Goal: Task Accomplishment & Management: Use online tool/utility

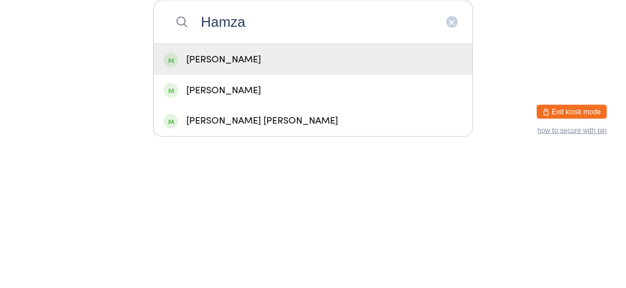
type input "Hamza"
click at [191, 202] on div "Hamza masood" at bounding box center [312, 194] width 299 height 16
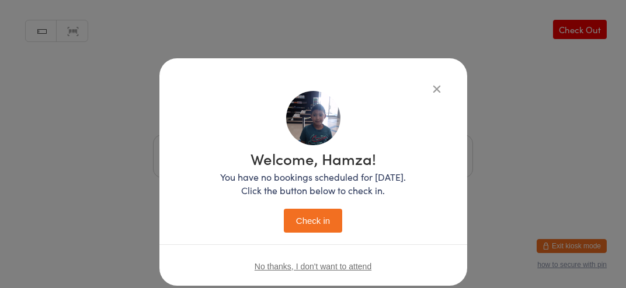
scroll to position [27, 0]
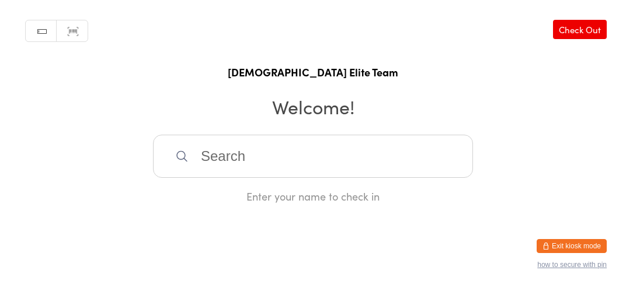
click at [227, 173] on input "search" at bounding box center [313, 156] width 320 height 43
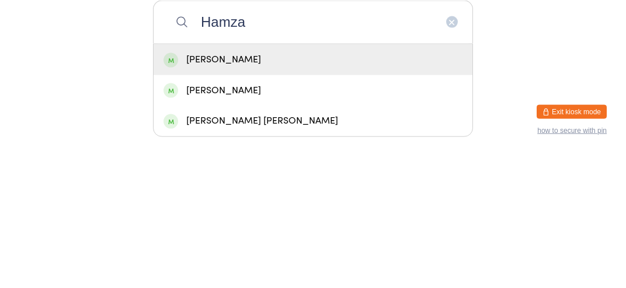
type input "Hamza"
click at [208, 210] on div "Hamza masood" at bounding box center [313, 194] width 319 height 31
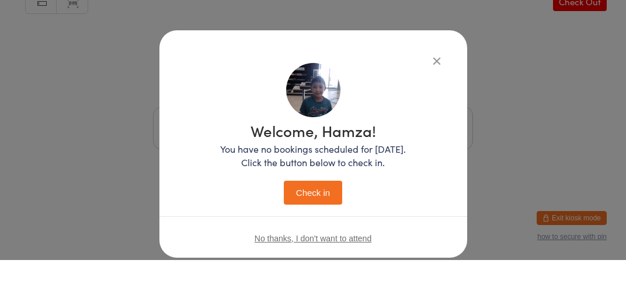
scroll to position [27, 0]
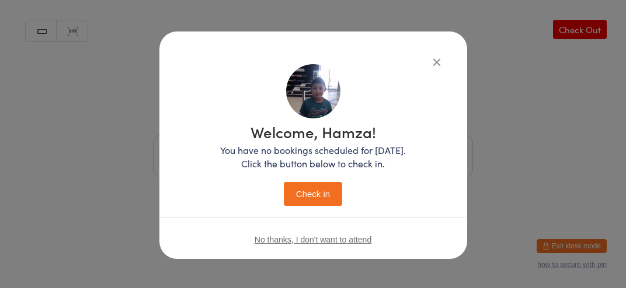
click at [318, 205] on button "Check in" at bounding box center [313, 194] width 58 height 24
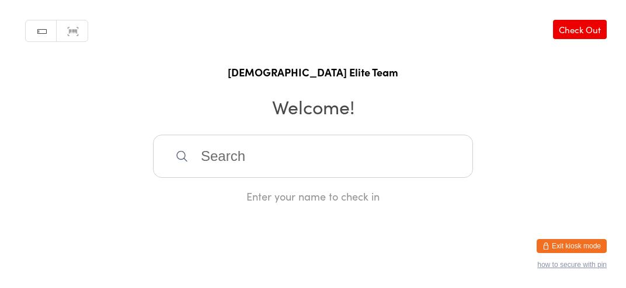
click at [333, 168] on input "search" at bounding box center [313, 156] width 320 height 43
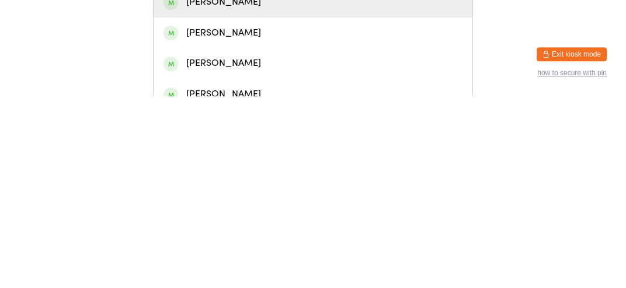
type input "George"
click at [250, 263] on div "George Semaan" at bounding box center [312, 256] width 299 height 16
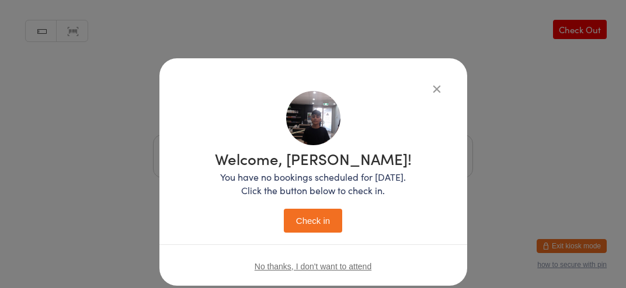
click at [308, 224] on button "Check in" at bounding box center [313, 221] width 58 height 24
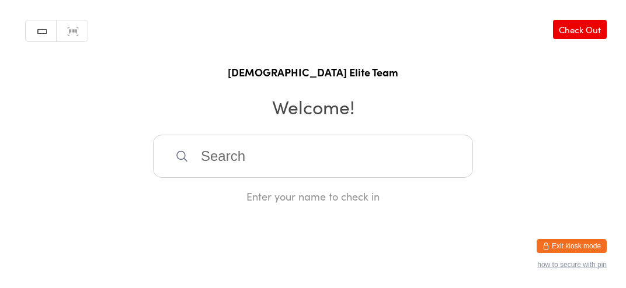
click at [295, 163] on input "search" at bounding box center [313, 156] width 320 height 43
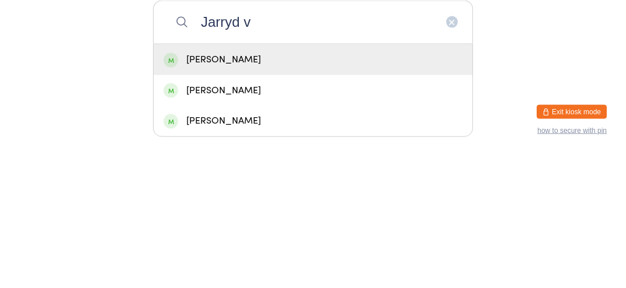
type input "Jarryd v"
click at [340, 202] on div "Jarryd Volange" at bounding box center [312, 194] width 299 height 16
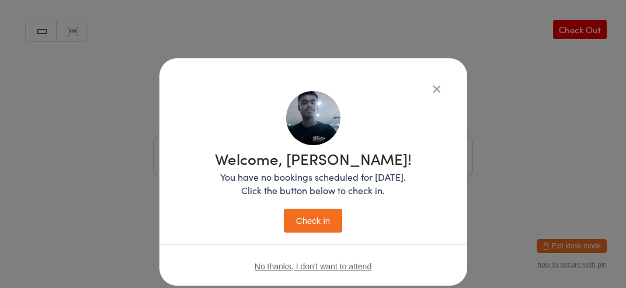
click at [327, 229] on button "Check in" at bounding box center [313, 221] width 58 height 24
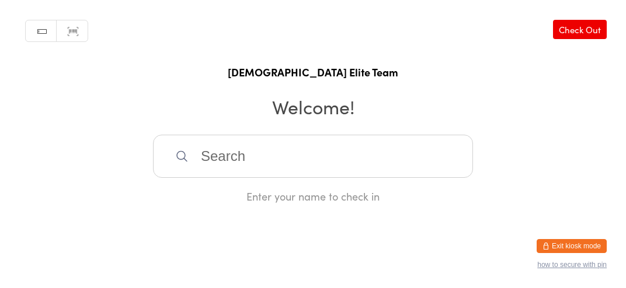
click at [302, 196] on div "Enter your name to check in" at bounding box center [313, 169] width 320 height 69
click at [281, 170] on input "search" at bounding box center [313, 156] width 320 height 43
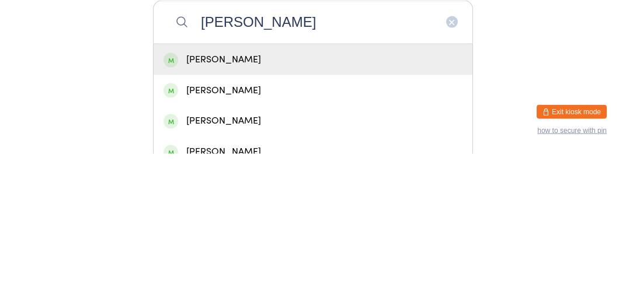
type input "John d"
click at [179, 202] on div "John Di Cecco" at bounding box center [312, 194] width 299 height 16
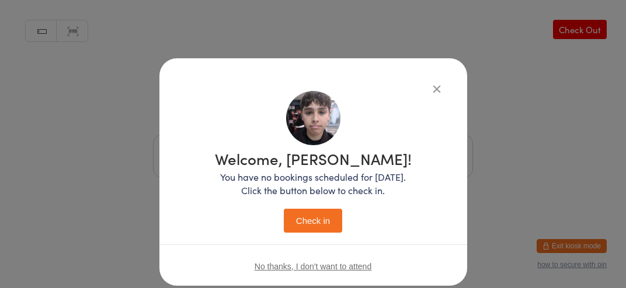
click at [311, 210] on button "Check in" at bounding box center [313, 221] width 58 height 24
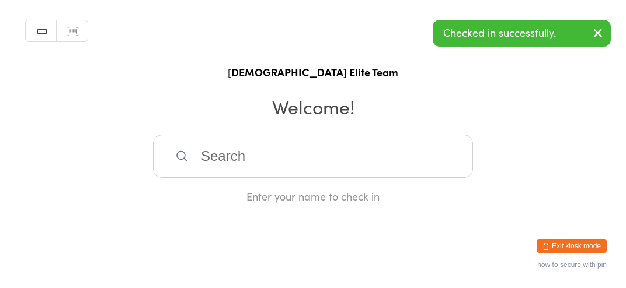
click at [300, 167] on input "search" at bounding box center [313, 156] width 320 height 43
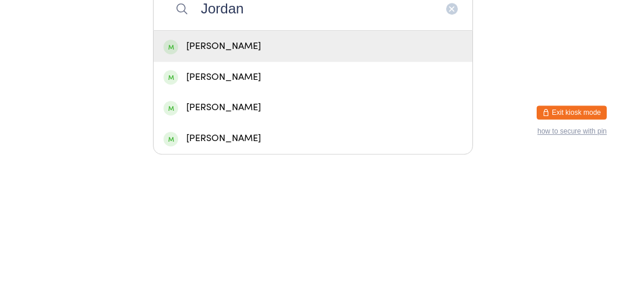
scroll to position [20, 0]
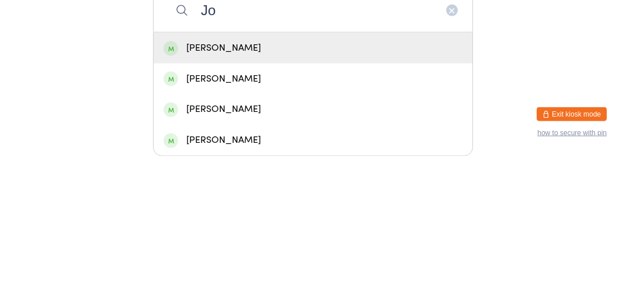
type input "J"
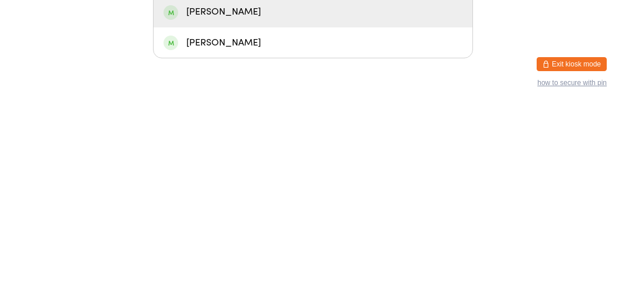
type input "Chloe"
click at [263, 233] on div "Chloe Batticciotto" at bounding box center [312, 225] width 299 height 16
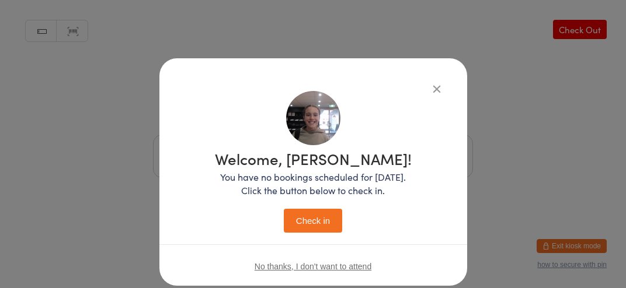
scroll to position [27, 0]
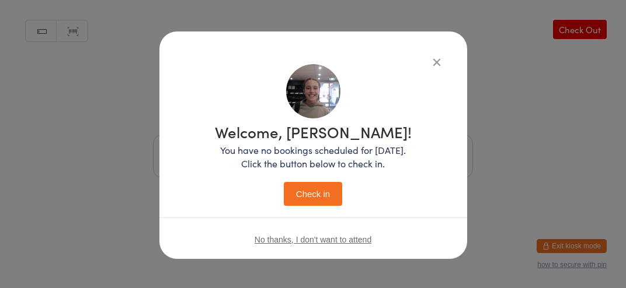
click at [318, 204] on button "Check in" at bounding box center [313, 194] width 58 height 24
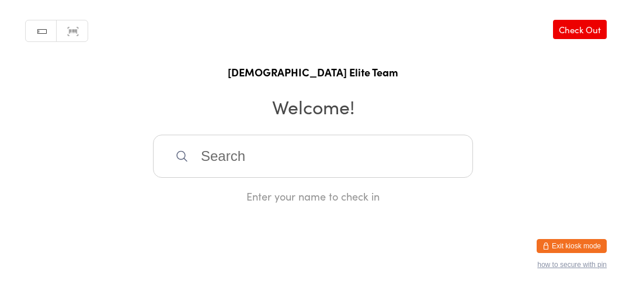
click at [267, 150] on input "search" at bounding box center [313, 156] width 320 height 43
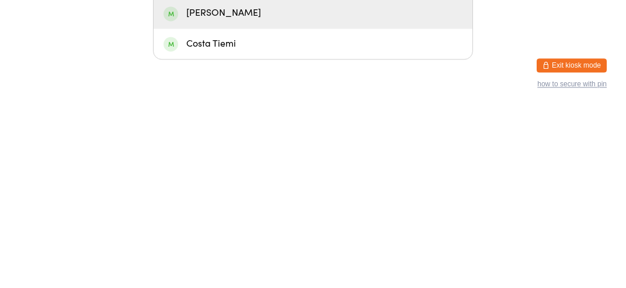
type input "Cost"
click at [236, 233] on div "Costa Tiemi" at bounding box center [312, 225] width 299 height 16
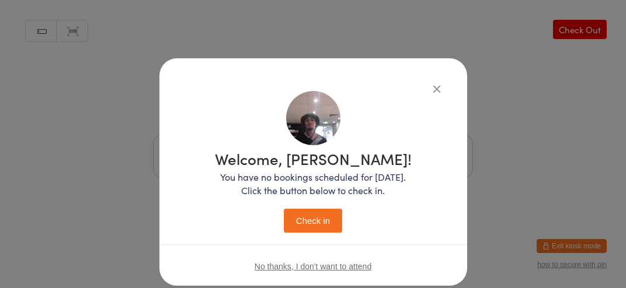
click at [320, 225] on button "Check in" at bounding box center [313, 221] width 58 height 24
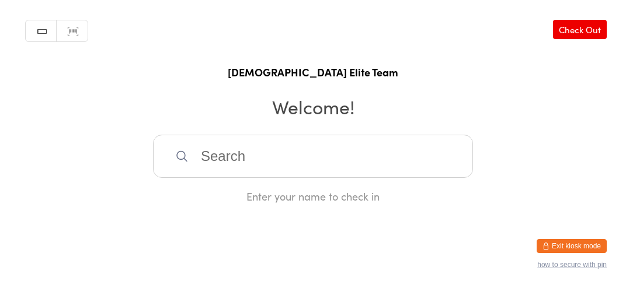
click at [284, 171] on input "search" at bounding box center [313, 156] width 320 height 43
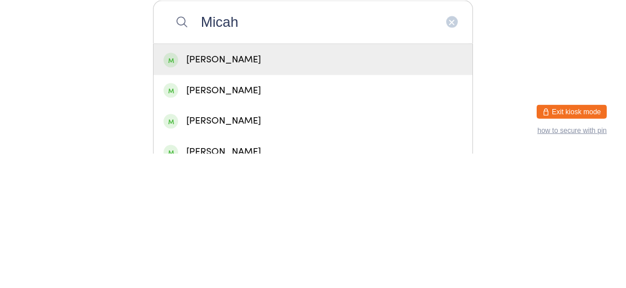
type input "Micah"
click at [292, 201] on div "Micah Umana" at bounding box center [312, 194] width 299 height 16
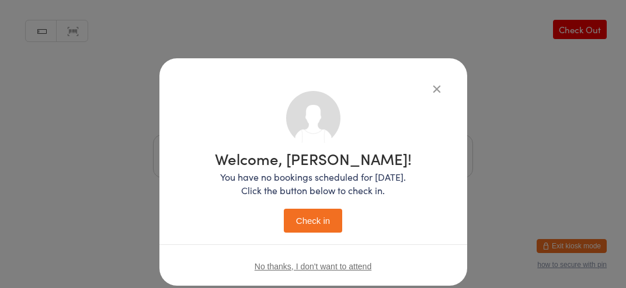
click at [318, 221] on button "Check in" at bounding box center [313, 221] width 58 height 24
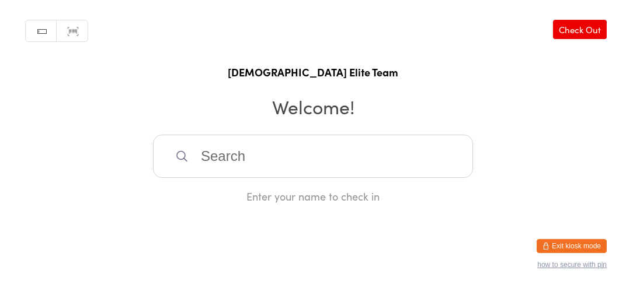
click at [365, 178] on input "search" at bounding box center [313, 156] width 320 height 43
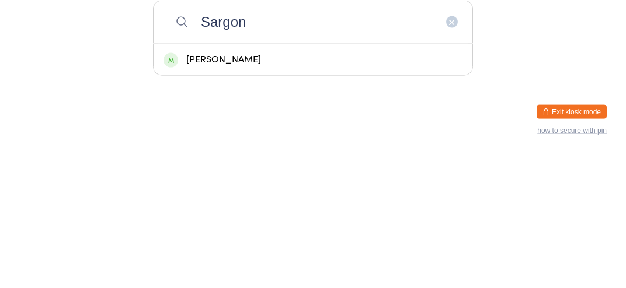
type input "Sargon"
click at [318, 202] on div "Sargon Al-Zebari" at bounding box center [312, 194] width 299 height 16
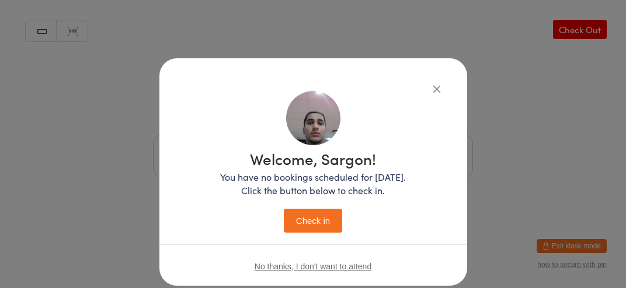
click at [333, 210] on button "Check in" at bounding box center [313, 221] width 58 height 24
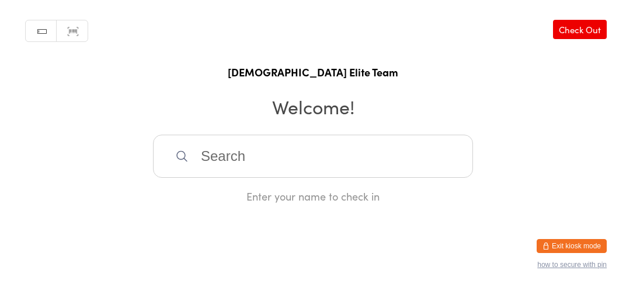
click at [277, 168] on input "search" at bounding box center [313, 156] width 320 height 43
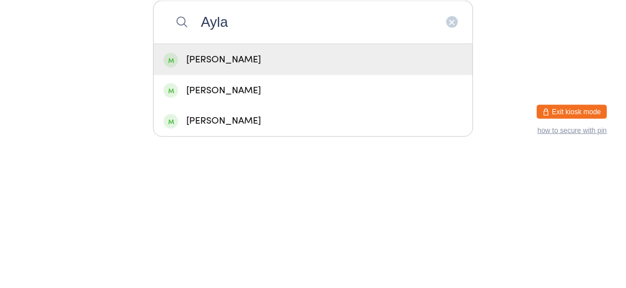
type input "Ayla"
click at [253, 202] on div "Ayla dusenjko" at bounding box center [312, 194] width 299 height 16
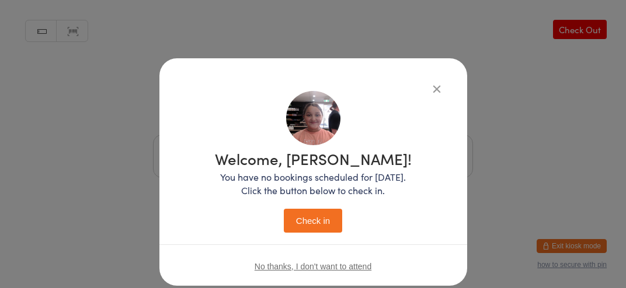
click at [320, 225] on button "Check in" at bounding box center [313, 221] width 58 height 24
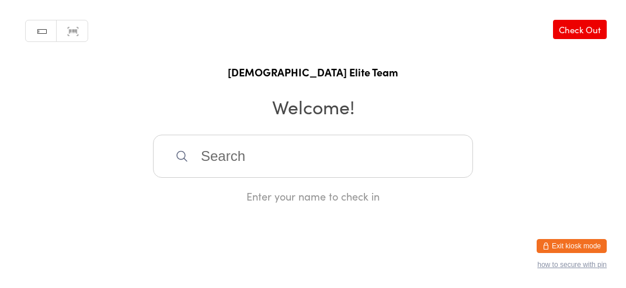
click at [246, 160] on input "search" at bounding box center [313, 156] width 320 height 43
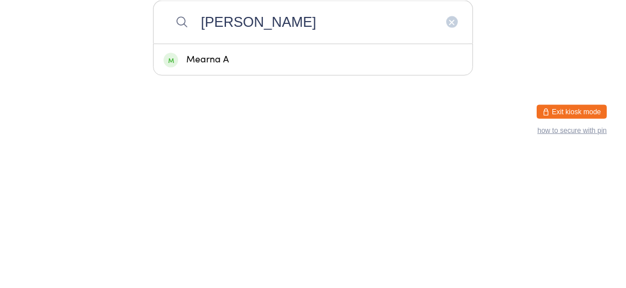
type input "Alison"
click at [238, 197] on div "Mearna A" at bounding box center [312, 194] width 299 height 16
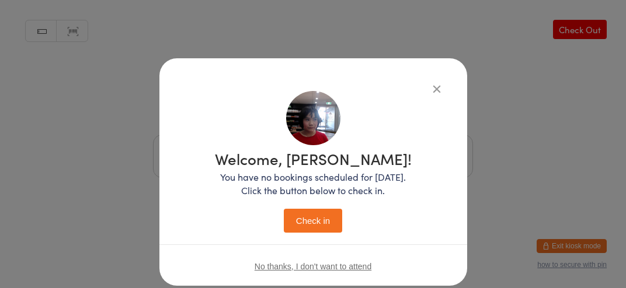
click at [313, 229] on button "Check in" at bounding box center [313, 221] width 58 height 24
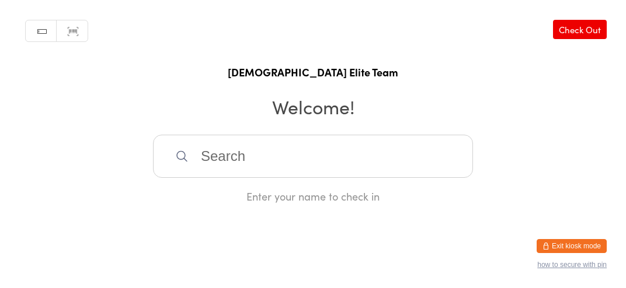
click at [368, 178] on input "search" at bounding box center [313, 156] width 320 height 43
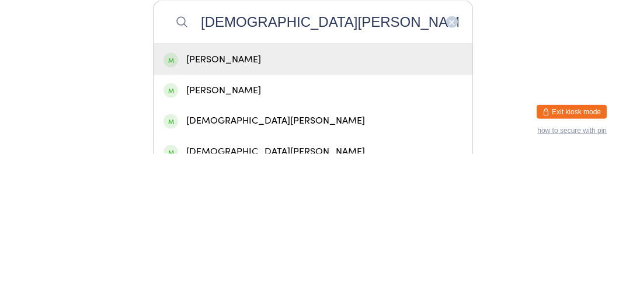
type input "Christian j"
click at [350, 202] on div "Christian Jameel" at bounding box center [312, 194] width 299 height 16
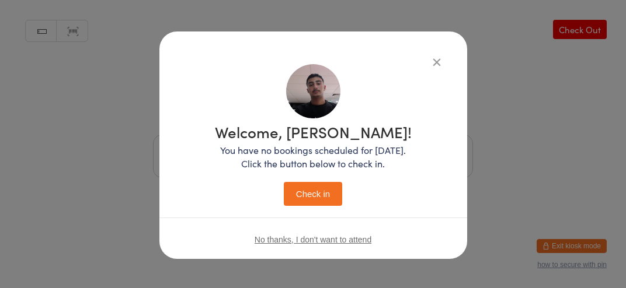
click at [329, 203] on button "Check in" at bounding box center [313, 194] width 58 height 24
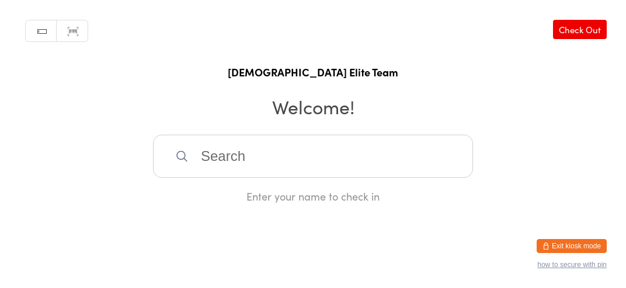
click at [232, 173] on input "search" at bounding box center [313, 156] width 320 height 43
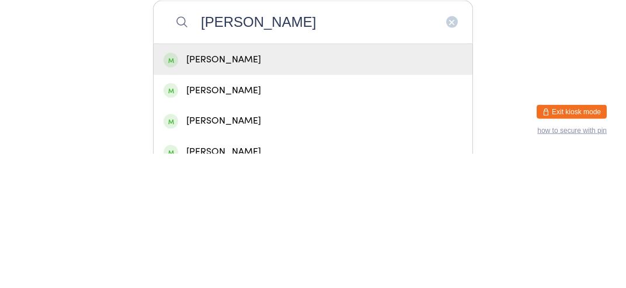
type input "Jacob"
click at [196, 210] on div "Jacob jabbour" at bounding box center [313, 194] width 319 height 31
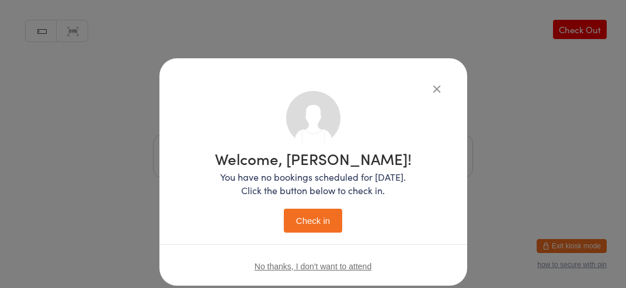
click at [316, 229] on button "Check in" at bounding box center [313, 221] width 58 height 24
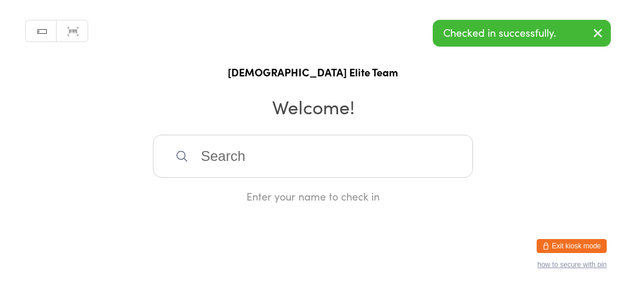
click at [333, 171] on input "search" at bounding box center [313, 156] width 320 height 43
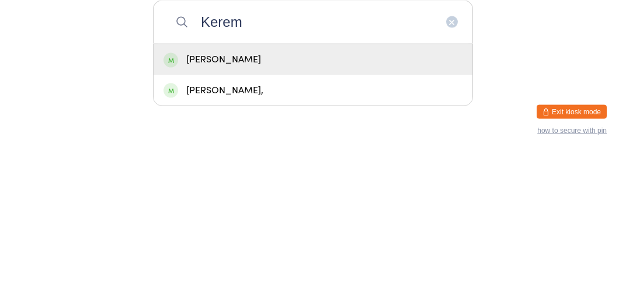
type input "Kerem"
click at [308, 210] on div "Kerem Kumru" at bounding box center [313, 194] width 319 height 31
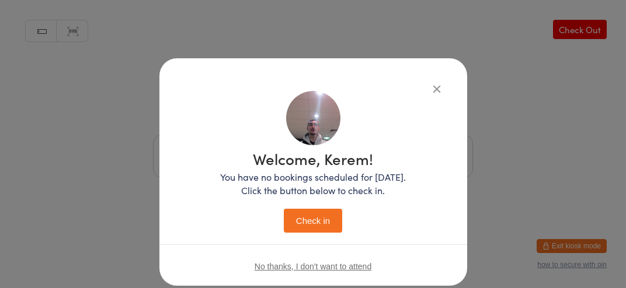
click at [306, 222] on button "Check in" at bounding box center [313, 221] width 58 height 24
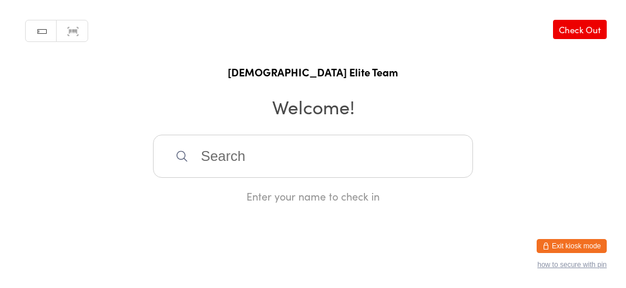
click at [326, 158] on input "search" at bounding box center [313, 156] width 320 height 43
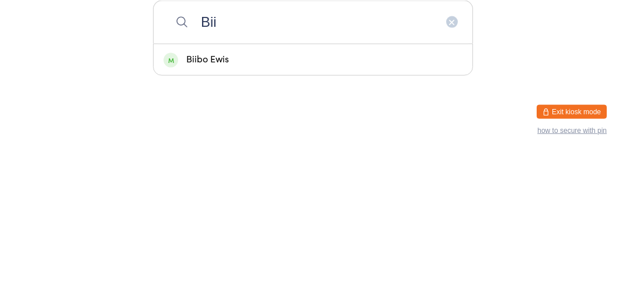
type input "Bii"
click at [260, 210] on div "Biibo Ewis" at bounding box center [313, 194] width 319 height 31
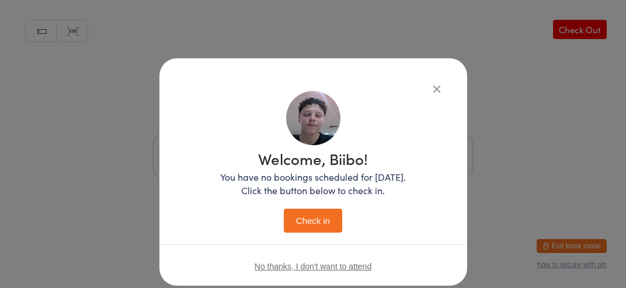
click at [307, 215] on button "Check in" at bounding box center [313, 221] width 58 height 24
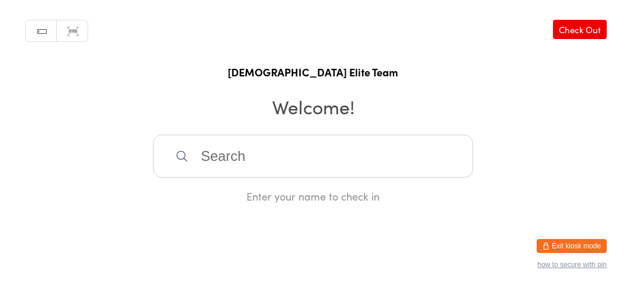
click at [406, 167] on input "search" at bounding box center [313, 156] width 320 height 43
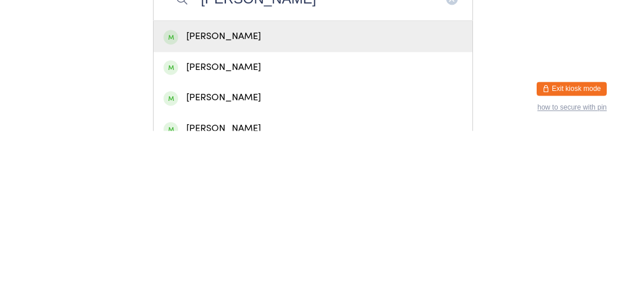
type input "Jonathan"
click at [210, 202] on div "Jonathan Elias" at bounding box center [312, 194] width 299 height 16
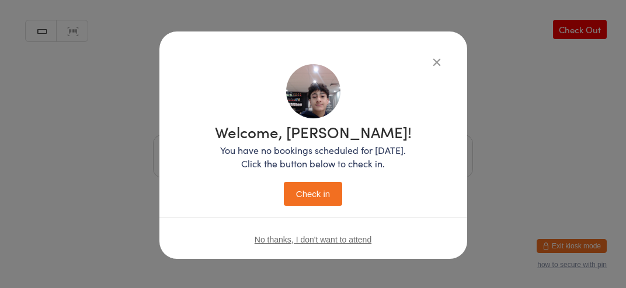
click at [306, 201] on button "Check in" at bounding box center [313, 194] width 58 height 24
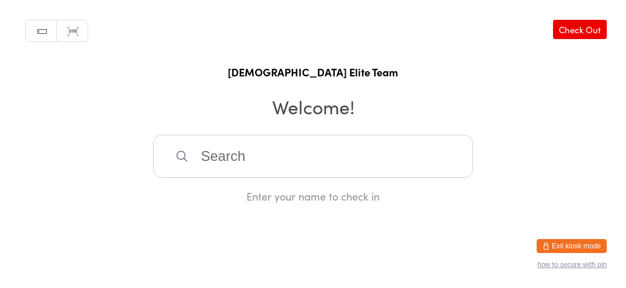
click at [368, 162] on input "search" at bounding box center [313, 156] width 320 height 43
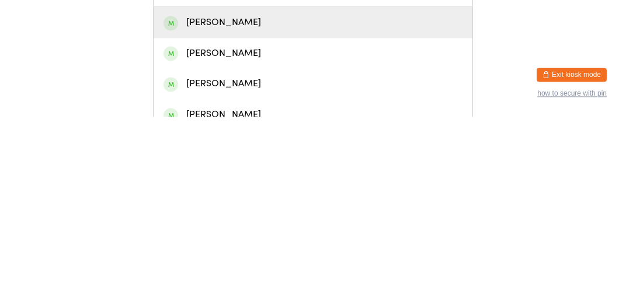
type input "Nath"
click at [346, 240] on div "Nathan RUZEU" at bounding box center [313, 225] width 319 height 31
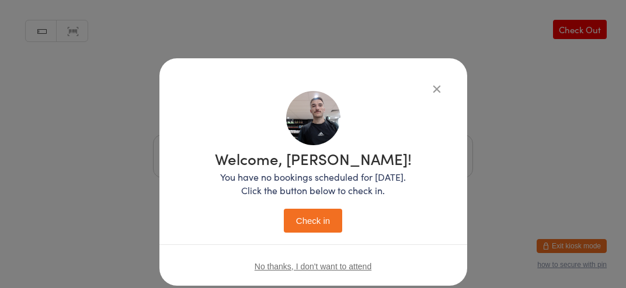
click at [298, 228] on button "Check in" at bounding box center [313, 221] width 58 height 24
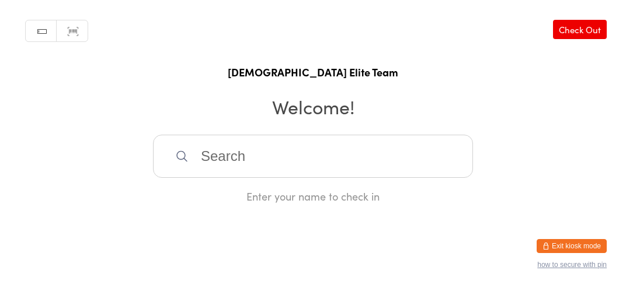
click at [362, 174] on input "search" at bounding box center [313, 156] width 320 height 43
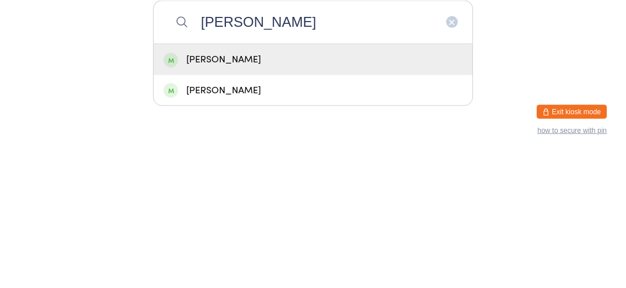
type input "Yusuf"
click at [392, 202] on div "Yusuf Cukovic" at bounding box center [312, 194] width 299 height 16
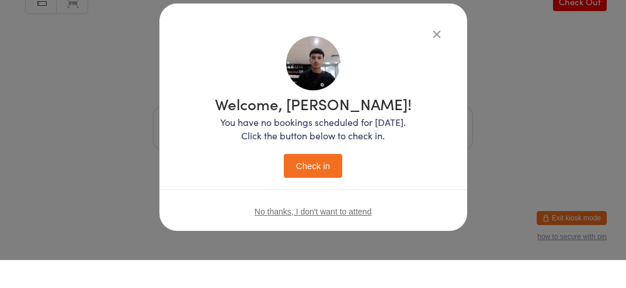
click at [329, 194] on button "Check in" at bounding box center [313, 194] width 58 height 24
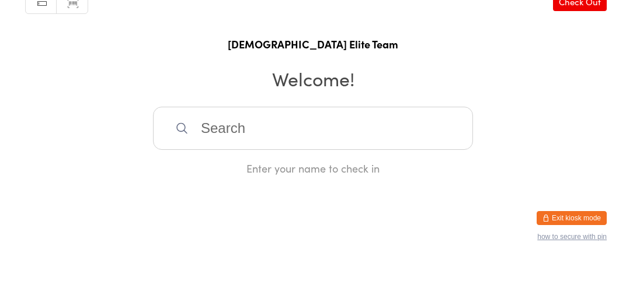
click at [357, 163] on input "search" at bounding box center [313, 156] width 320 height 43
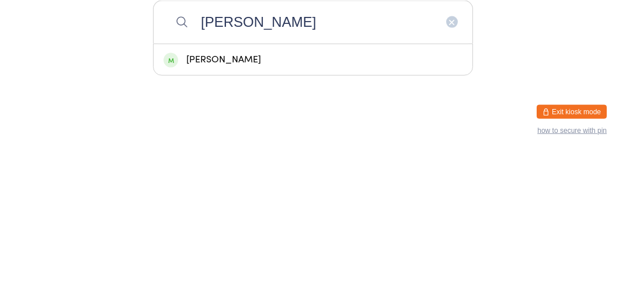
type input "Nash"
click at [236, 210] on div "Nash PORTARO" at bounding box center [313, 194] width 319 height 31
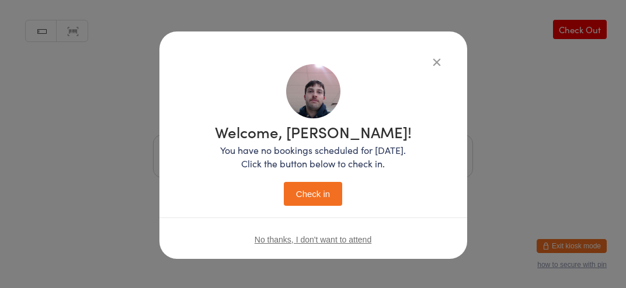
click at [313, 198] on button "Check in" at bounding box center [313, 194] width 58 height 24
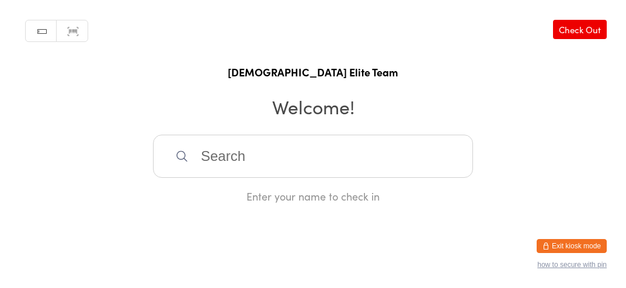
click at [341, 169] on input "search" at bounding box center [313, 156] width 320 height 43
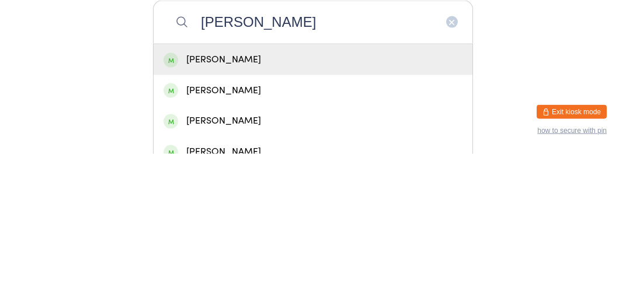
type input "Ali hassan"
click at [272, 194] on div "Ali Hassan" at bounding box center [313, 194] width 319 height 31
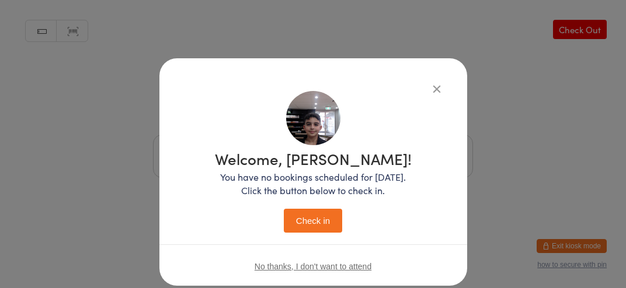
click at [322, 215] on button "Check in" at bounding box center [313, 221] width 58 height 24
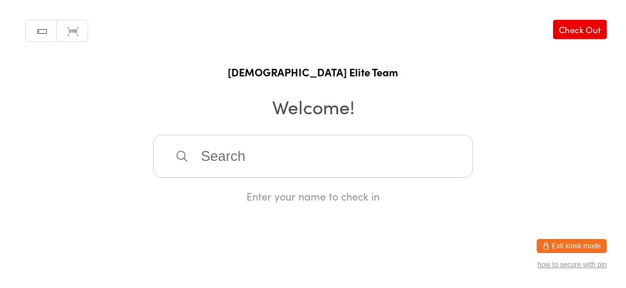
click at [383, 168] on input "search" at bounding box center [313, 156] width 320 height 43
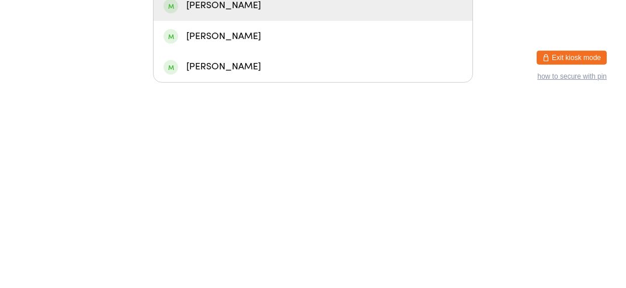
type input "Ben"
click at [271, 233] on div "Ben WIGGINTON" at bounding box center [312, 225] width 299 height 16
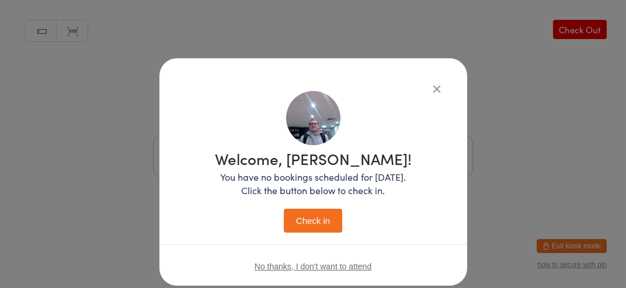
click at [311, 224] on button "Check in" at bounding box center [313, 221] width 58 height 24
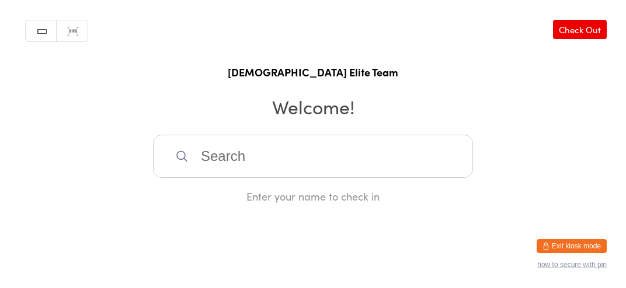
click at [319, 161] on input "search" at bounding box center [313, 156] width 320 height 43
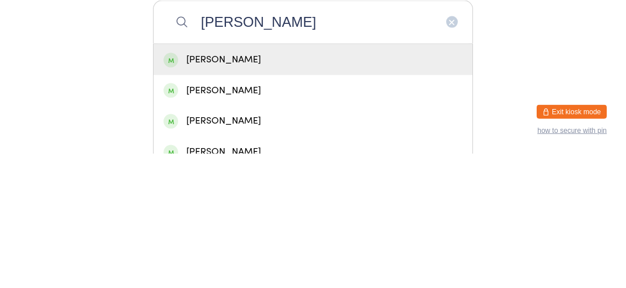
type input "Simon"
click at [269, 210] on div "Simon Solaka" at bounding box center [313, 194] width 319 height 31
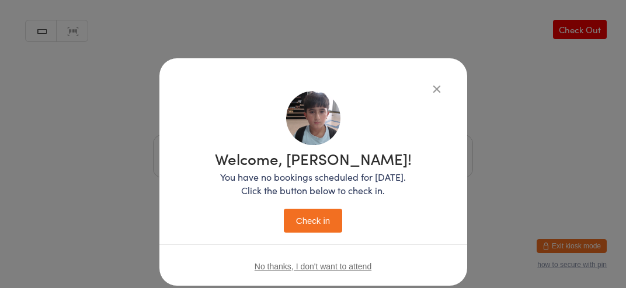
click at [309, 226] on button "Check in" at bounding box center [313, 221] width 58 height 24
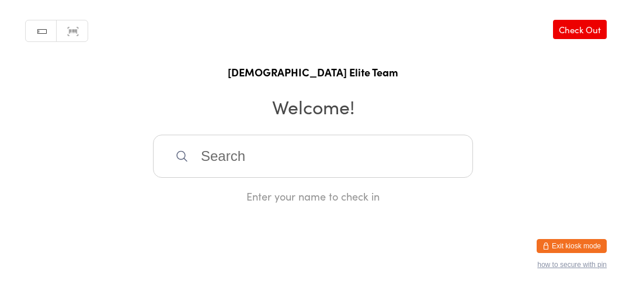
click at [243, 173] on input "search" at bounding box center [313, 156] width 320 height 43
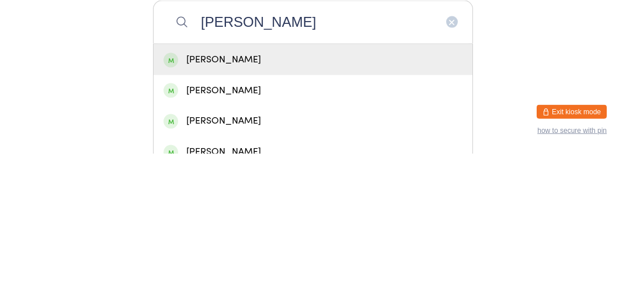
type input "Ali al baghdadi"
click at [191, 202] on div "Ali Al Baghdadi" at bounding box center [312, 194] width 299 height 16
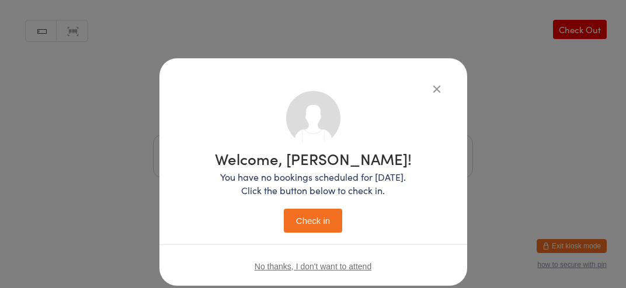
click at [297, 224] on button "Check in" at bounding box center [313, 221] width 58 height 24
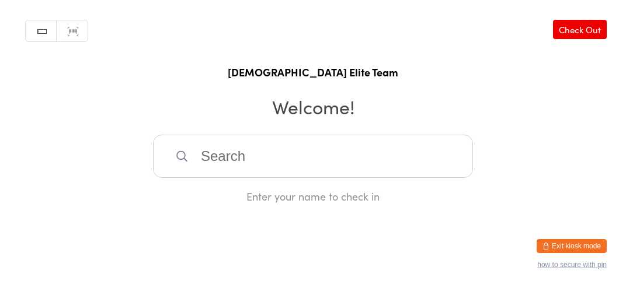
click at [243, 168] on input "search" at bounding box center [313, 156] width 320 height 43
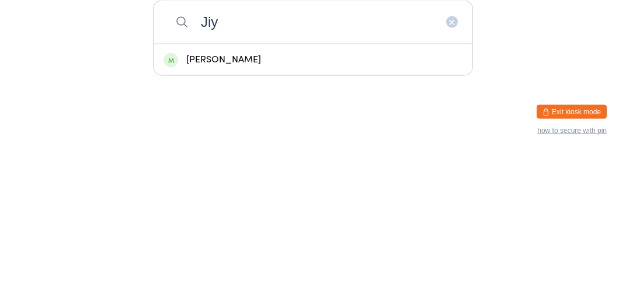
type input "Jiy"
click at [235, 210] on div "Jiyan Bektas" at bounding box center [313, 194] width 319 height 31
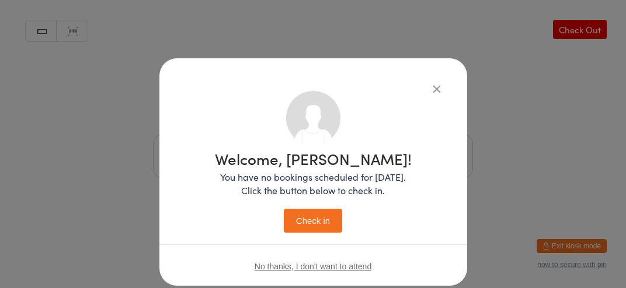
click at [320, 232] on button "Check in" at bounding box center [313, 221] width 58 height 24
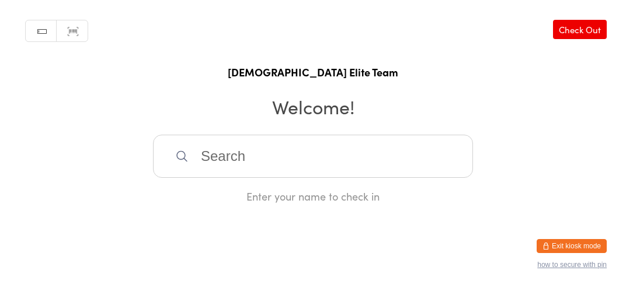
click at [343, 172] on input "search" at bounding box center [313, 156] width 320 height 43
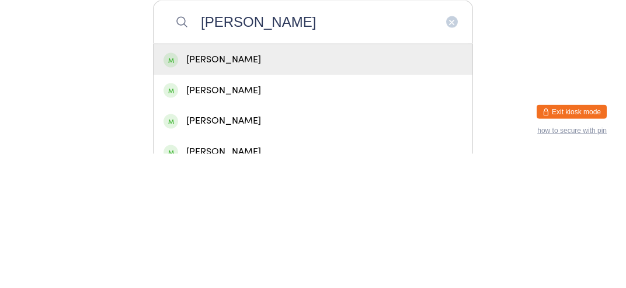
type input "Elias samir"
click at [304, 210] on div "Elias Samir Farah" at bounding box center [313, 194] width 319 height 31
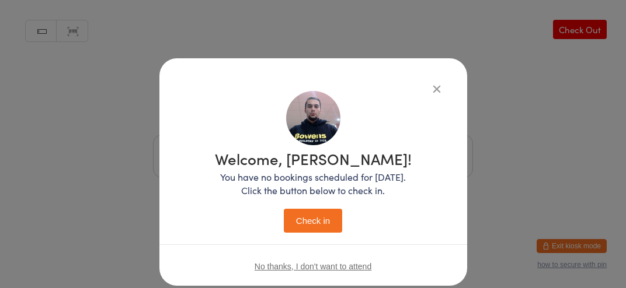
click at [326, 210] on button "Check in" at bounding box center [313, 221] width 58 height 24
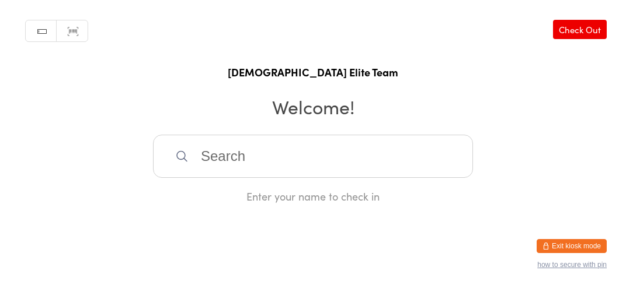
click at [375, 173] on input "search" at bounding box center [313, 156] width 320 height 43
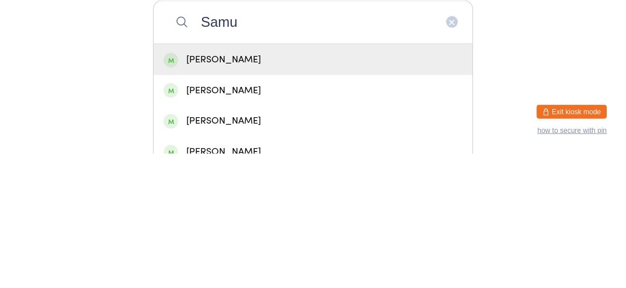
type input "Samu"
click at [353, 210] on div "Samuel Toma" at bounding box center [313, 194] width 319 height 31
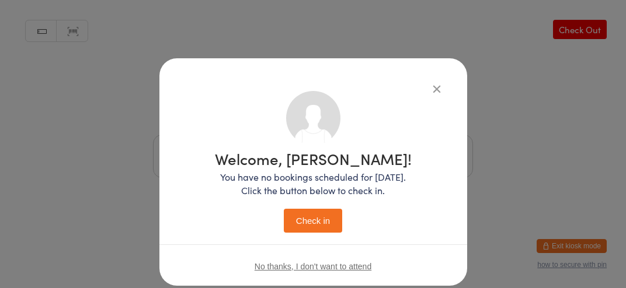
click at [313, 231] on button "Check in" at bounding box center [313, 221] width 58 height 24
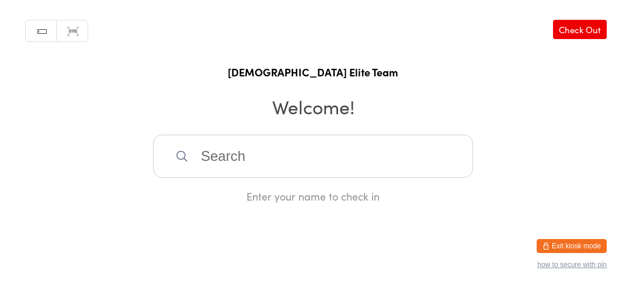
click at [203, 173] on input "search" at bounding box center [313, 156] width 320 height 43
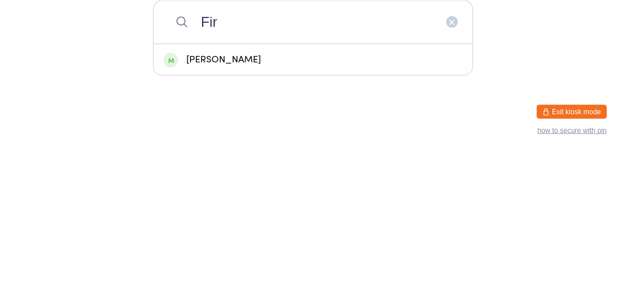
type input "Fir"
click at [413, 198] on div "Firas Sleiman" at bounding box center [312, 194] width 299 height 16
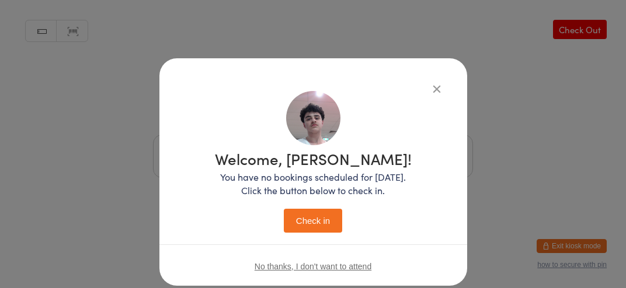
click at [315, 215] on button "Check in" at bounding box center [313, 221] width 58 height 24
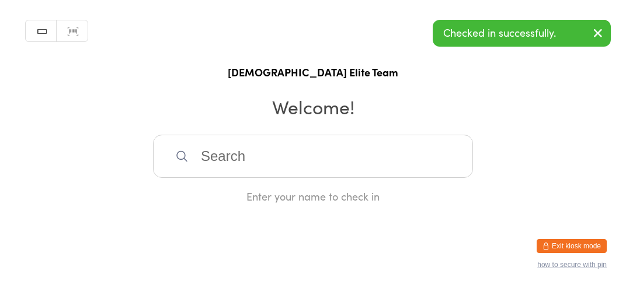
click at [283, 168] on input "search" at bounding box center [313, 156] width 320 height 43
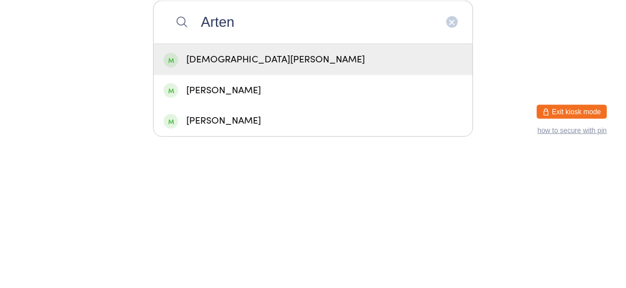
type input "Arten"
click at [270, 202] on div "Christian Arten" at bounding box center [312, 194] width 299 height 16
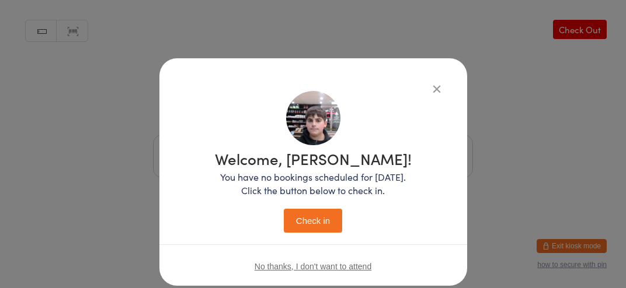
click at [322, 215] on button "Check in" at bounding box center [313, 221] width 58 height 24
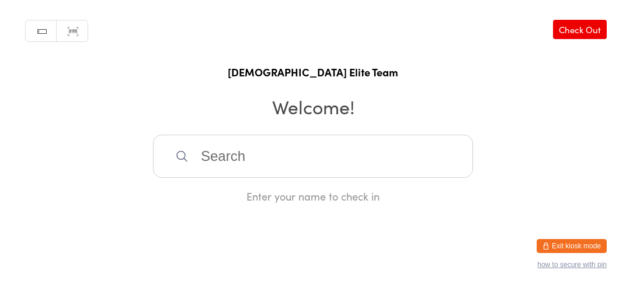
click at [221, 161] on input "search" at bounding box center [313, 156] width 320 height 43
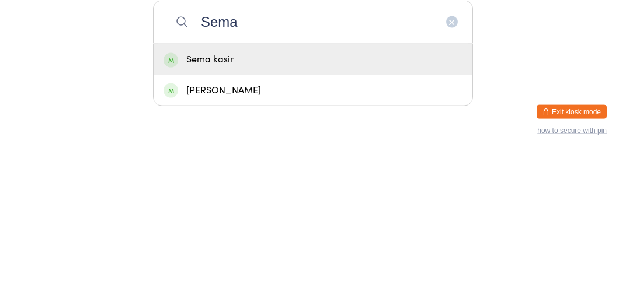
type input "Sema"
click at [260, 202] on div "Sema kasir" at bounding box center [312, 194] width 299 height 16
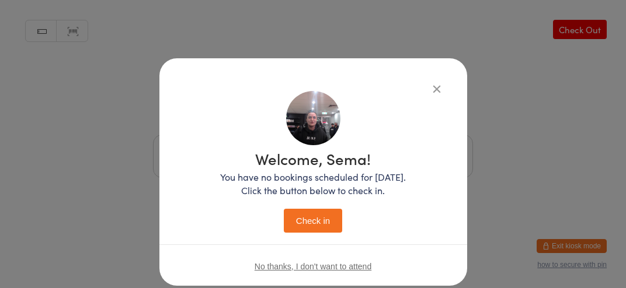
click at [320, 219] on button "Check in" at bounding box center [313, 221] width 58 height 24
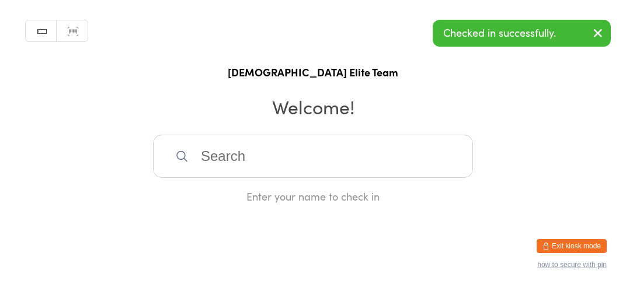
click at [232, 170] on input "search" at bounding box center [313, 156] width 320 height 43
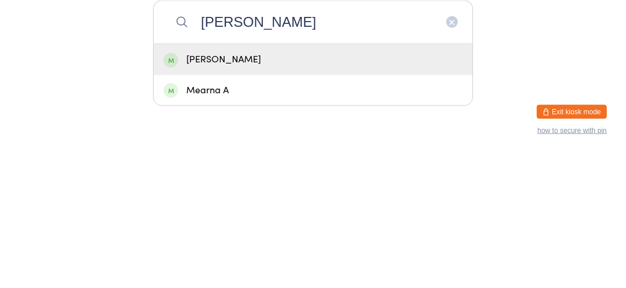
type input "Mel"
click at [205, 202] on div "Melike Kilic" at bounding box center [312, 194] width 299 height 16
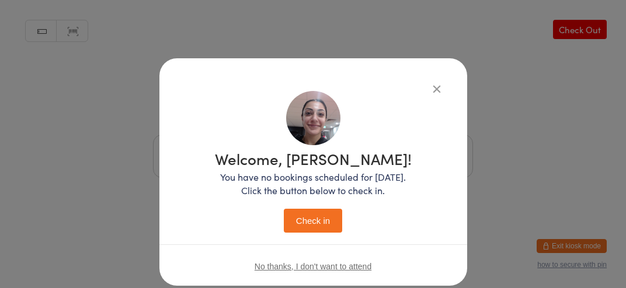
click at [306, 220] on button "Check in" at bounding box center [313, 221] width 58 height 24
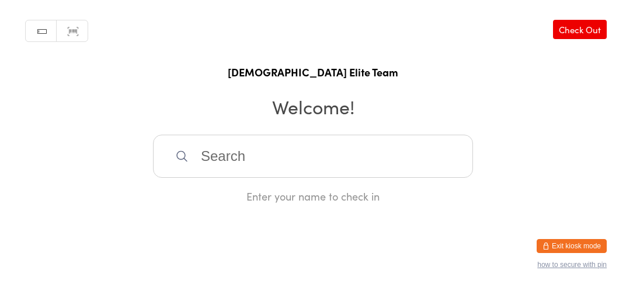
click at [419, 178] on input "search" at bounding box center [313, 156] width 320 height 43
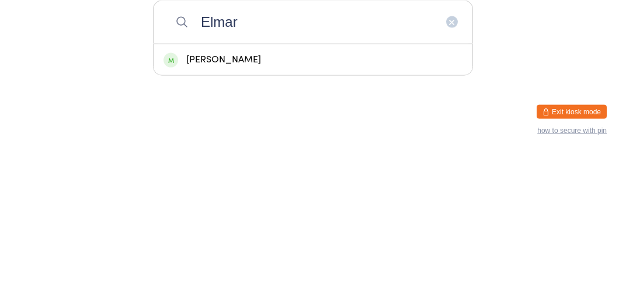
type input "Elmar"
click at [287, 210] on div "Elmar Markhay" at bounding box center [313, 194] width 319 height 31
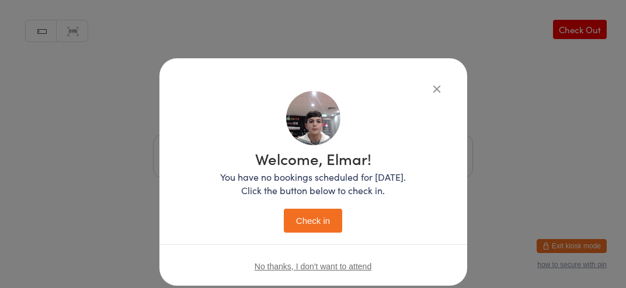
click at [320, 229] on button "Check in" at bounding box center [313, 221] width 58 height 24
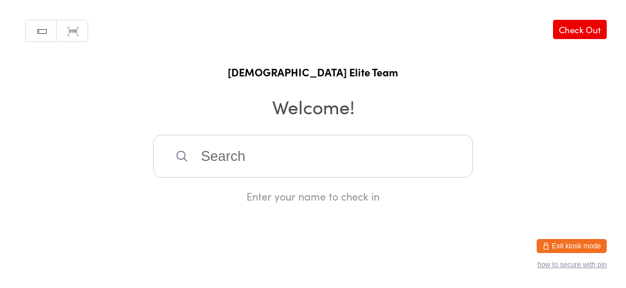
click at [309, 166] on input "search" at bounding box center [313, 156] width 320 height 43
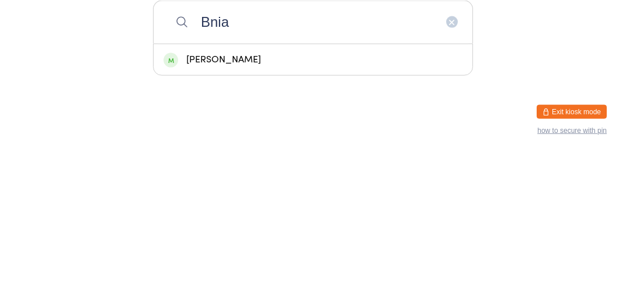
type input "Bnia"
click at [306, 202] on div "Carlos BNIAMEN" at bounding box center [312, 194] width 299 height 16
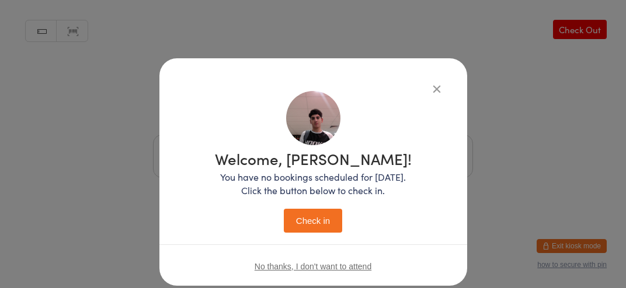
click at [313, 215] on button "Check in" at bounding box center [313, 221] width 58 height 24
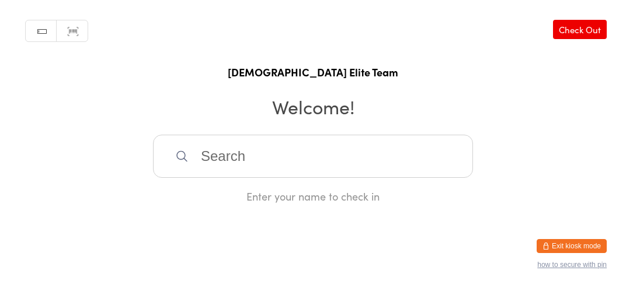
click at [360, 145] on input "search" at bounding box center [313, 156] width 320 height 43
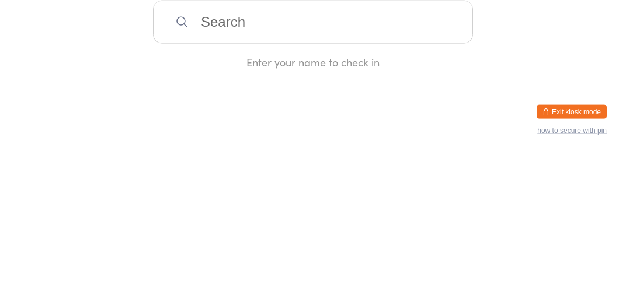
type input "U"
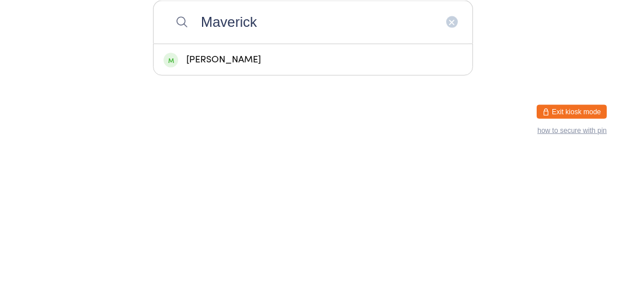
type input "Maverick"
click at [294, 202] on div "Maverick Webster" at bounding box center [312, 194] width 299 height 16
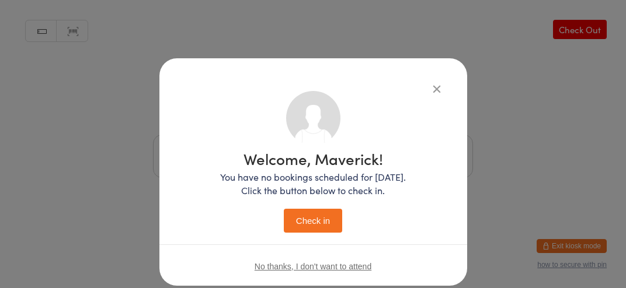
click at [320, 215] on button "Check in" at bounding box center [313, 221] width 58 height 24
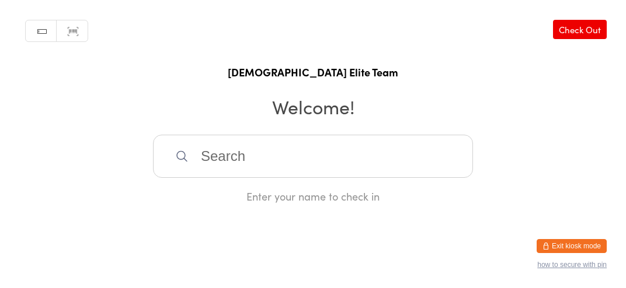
click at [423, 173] on input "search" at bounding box center [313, 156] width 320 height 43
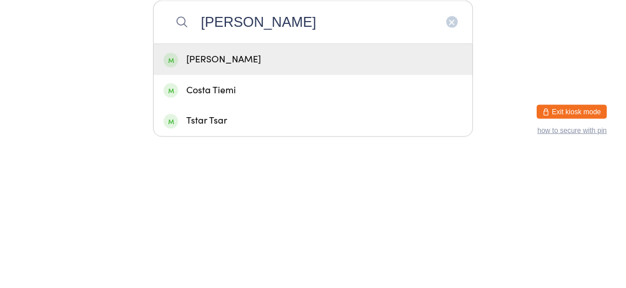
type input "Testa"
click at [181, 202] on div "Jarrod Testa" at bounding box center [312, 194] width 299 height 16
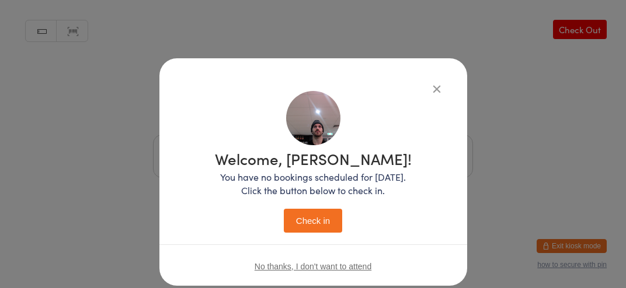
click at [316, 227] on button "Check in" at bounding box center [313, 221] width 58 height 24
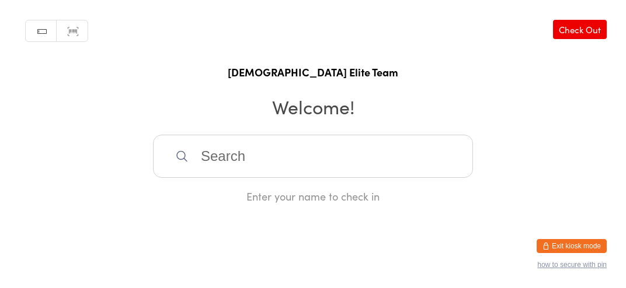
click at [302, 173] on input "search" at bounding box center [313, 156] width 320 height 43
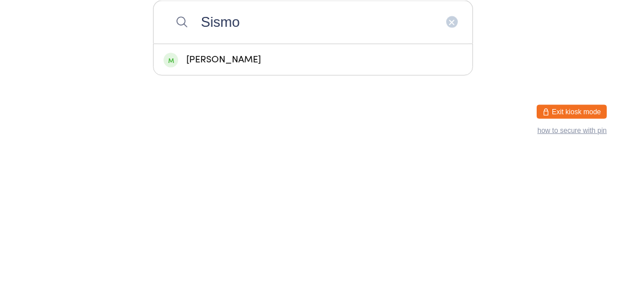
type input "Sismo"
click at [266, 202] on div "Siso ERDOGAN" at bounding box center [312, 194] width 299 height 16
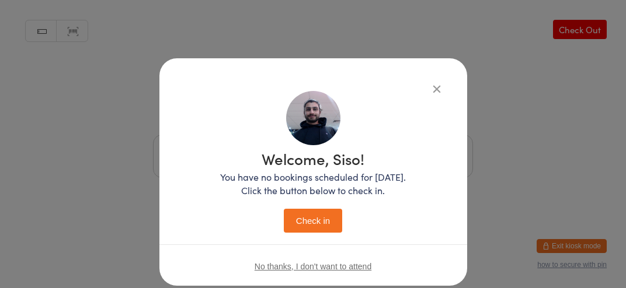
click at [335, 222] on button "Check in" at bounding box center [313, 221] width 58 height 24
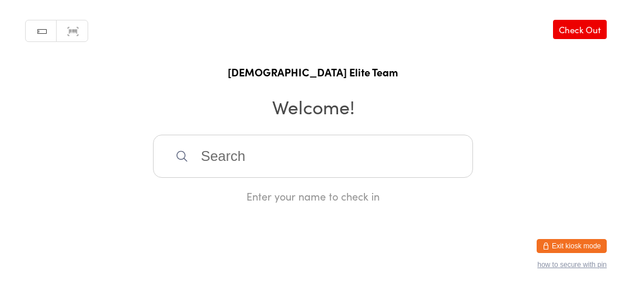
click at [224, 178] on input "search" at bounding box center [313, 156] width 320 height 43
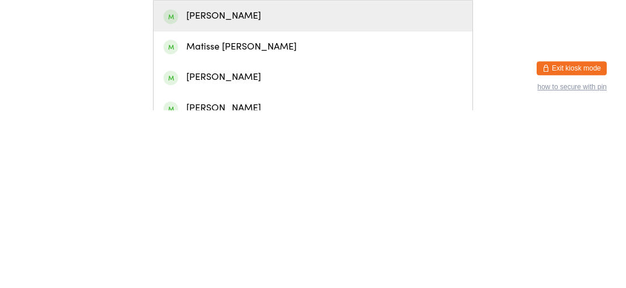
type input "Matis"
click at [193, 202] on div "Matisse Brown" at bounding box center [312, 194] width 299 height 16
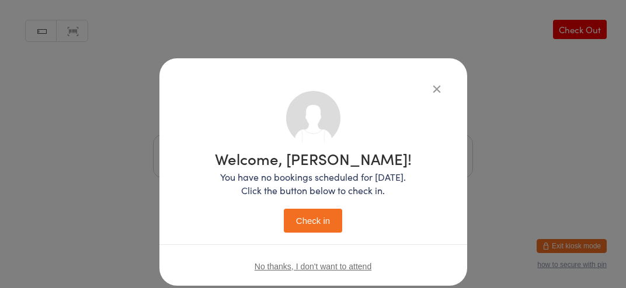
click at [306, 219] on button "Check in" at bounding box center [313, 221] width 58 height 24
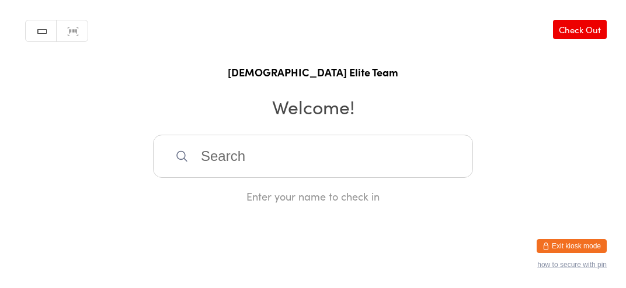
click at [289, 173] on input "search" at bounding box center [313, 156] width 320 height 43
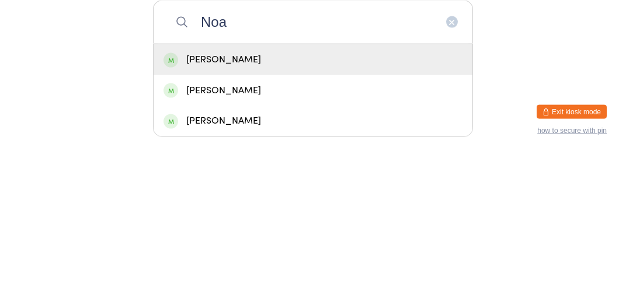
click at [381, 178] on input "Noa" at bounding box center [313, 156] width 320 height 43
type input "Noah"
click at [381, 199] on div "Noah Dib" at bounding box center [312, 194] width 299 height 16
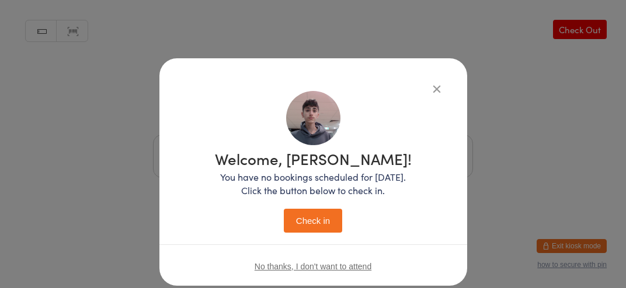
click at [316, 219] on button "Check in" at bounding box center [313, 221] width 58 height 24
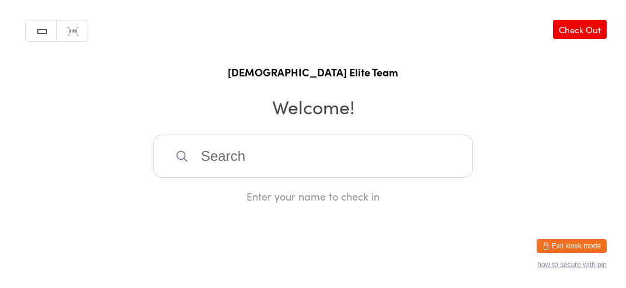
click at [407, 174] on input "search" at bounding box center [313, 156] width 320 height 43
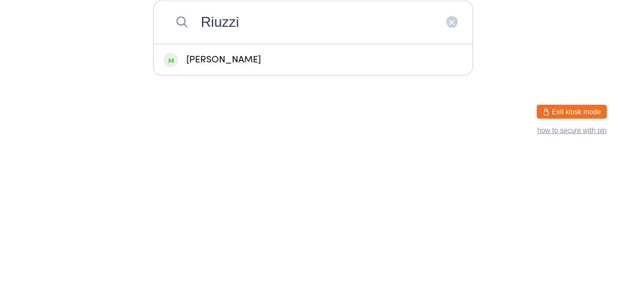
type input "Riuzzi"
click at [322, 202] on div "Johnny Andriuzzi" at bounding box center [312, 194] width 299 height 16
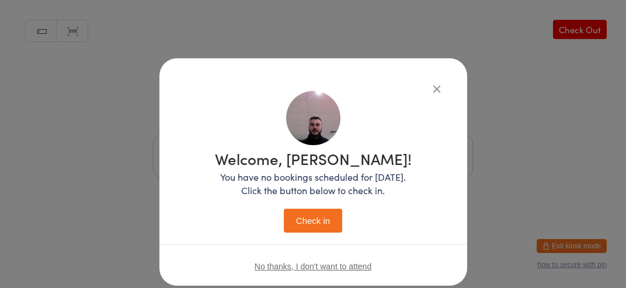
click at [320, 229] on button "Check in" at bounding box center [313, 221] width 58 height 24
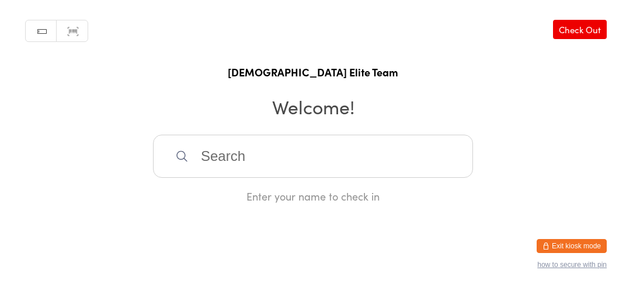
click at [301, 166] on input "search" at bounding box center [313, 156] width 320 height 43
click at [622, 224] on html "You have now entered Kiosk Mode. Members will be able to check themselves in us…" at bounding box center [313, 144] width 626 height 288
click at [347, 149] on input "search" at bounding box center [313, 156] width 320 height 43
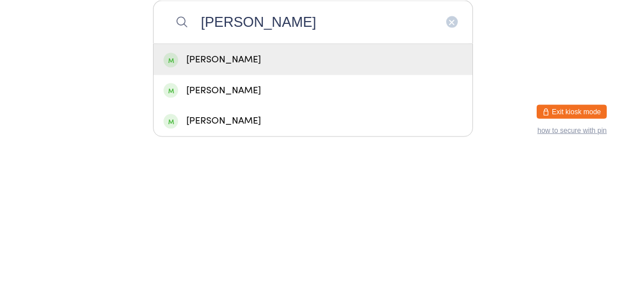
type input "Gabriel"
click at [193, 201] on div "Gabriel Paul Nweke" at bounding box center [312, 194] width 299 height 16
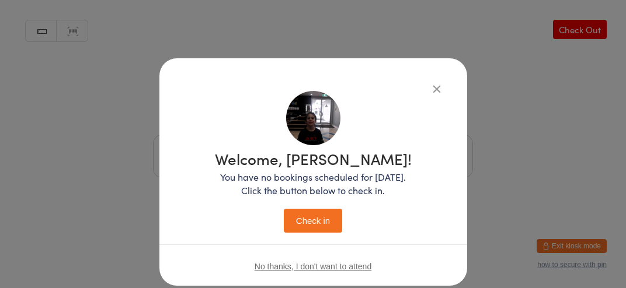
click at [430, 92] on icon "button" at bounding box center [436, 88] width 13 height 13
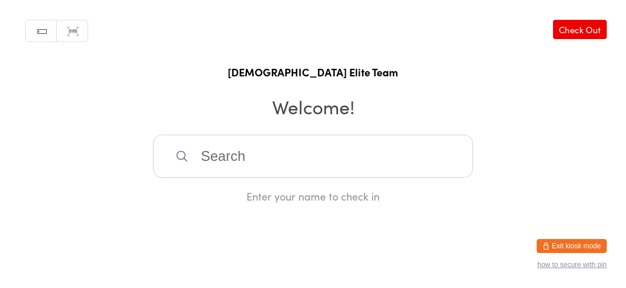
click at [364, 170] on input "search" at bounding box center [313, 156] width 320 height 43
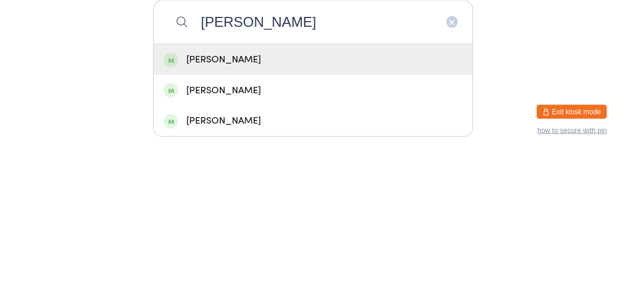
type input "Gabriel nweke"
click at [186, 200] on div "Gabriel Paul Nweke" at bounding box center [312, 194] width 299 height 16
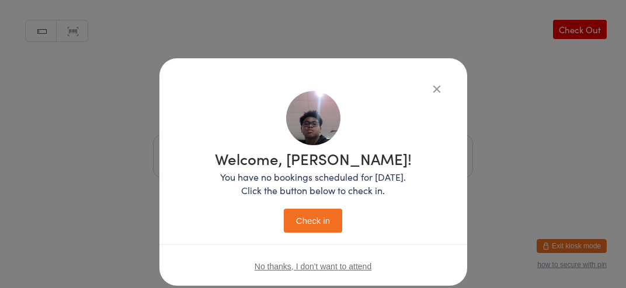
click at [323, 222] on button "Check in" at bounding box center [313, 221] width 58 height 24
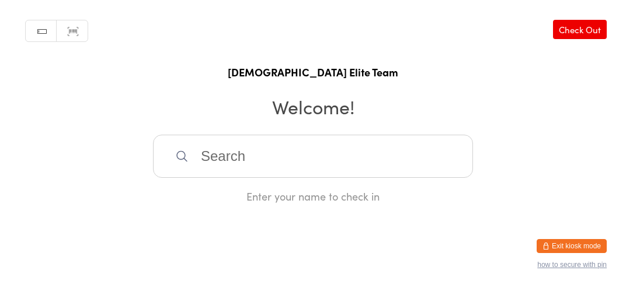
click at [423, 173] on input "search" at bounding box center [313, 156] width 320 height 43
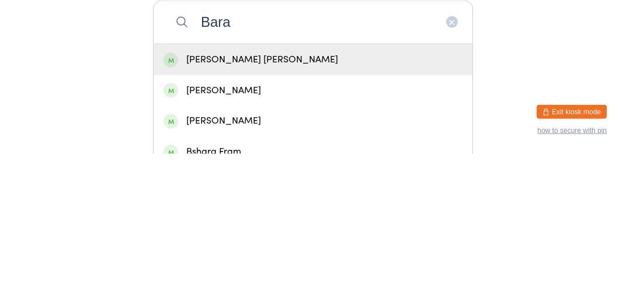
type input "Bara"
click at [337, 201] on div "Baran Bektas" at bounding box center [312, 194] width 299 height 16
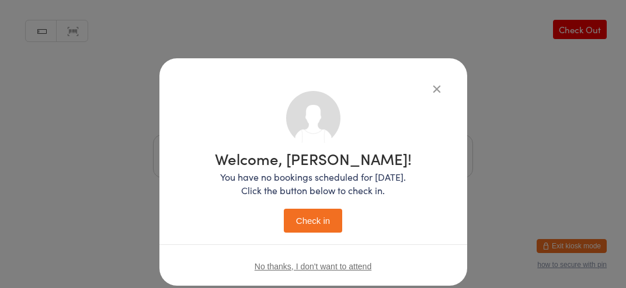
click at [340, 229] on button "Check in" at bounding box center [313, 221] width 58 height 24
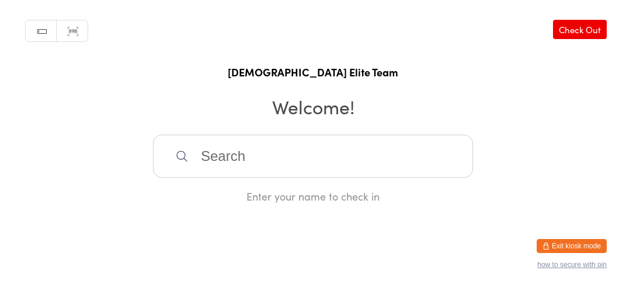
click at [284, 178] on input "search" at bounding box center [313, 156] width 320 height 43
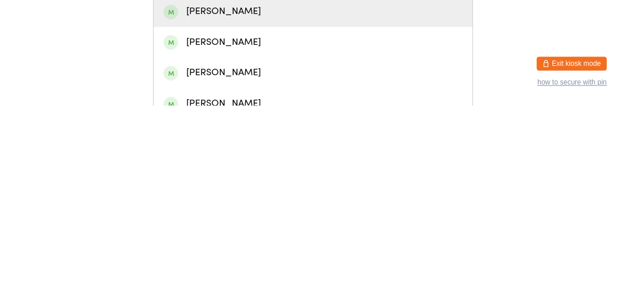
type input "David"
click at [246, 202] on div "David Khano" at bounding box center [312, 194] width 299 height 16
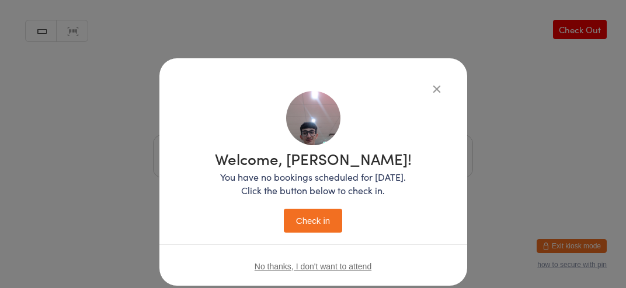
click at [320, 219] on button "Check in" at bounding box center [313, 221] width 58 height 24
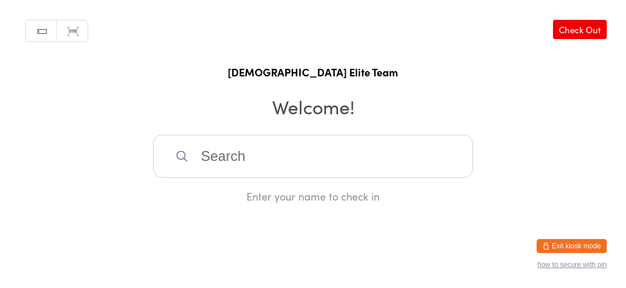
click at [235, 159] on input "search" at bounding box center [313, 156] width 320 height 43
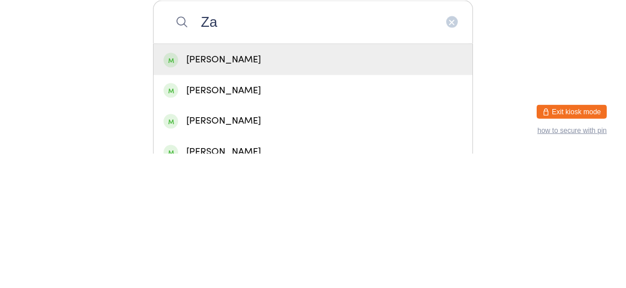
type input "Z"
type input "Samuel la"
click at [267, 202] on div "Samuel La Bruna" at bounding box center [312, 194] width 299 height 16
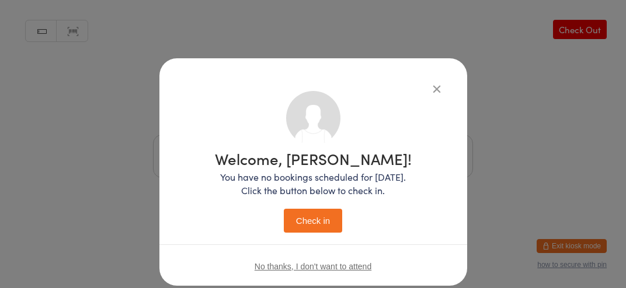
click at [317, 216] on button "Check in" at bounding box center [313, 221] width 58 height 24
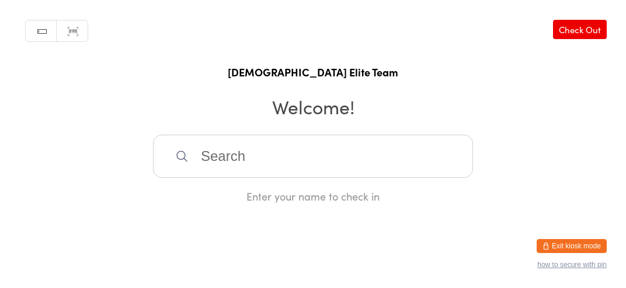
click at [239, 171] on input "search" at bounding box center [313, 156] width 320 height 43
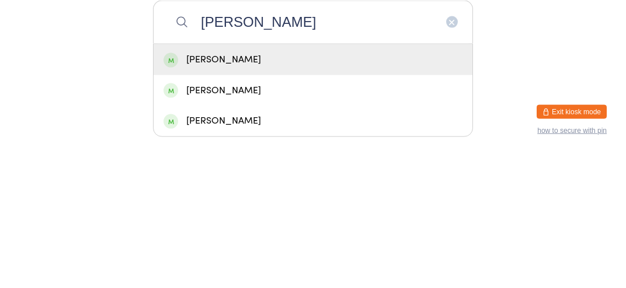
type input "Selim"
click at [277, 210] on div "Selim Tillem" at bounding box center [313, 194] width 319 height 31
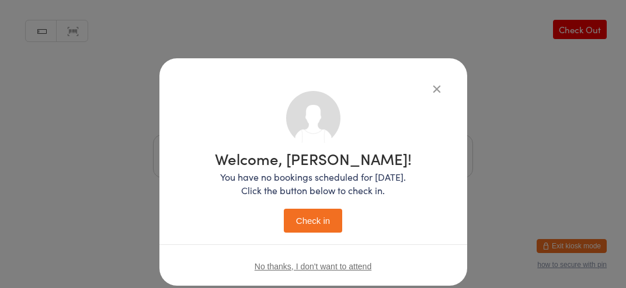
click at [314, 231] on button "Check in" at bounding box center [313, 221] width 58 height 24
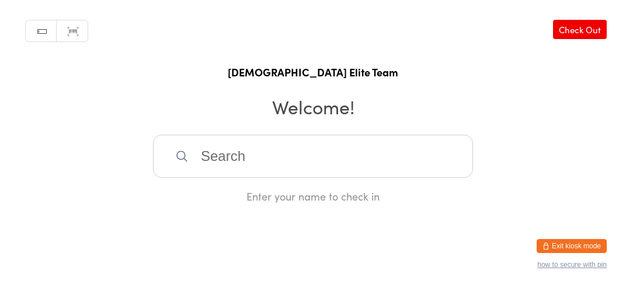
click at [288, 173] on input "search" at bounding box center [313, 156] width 320 height 43
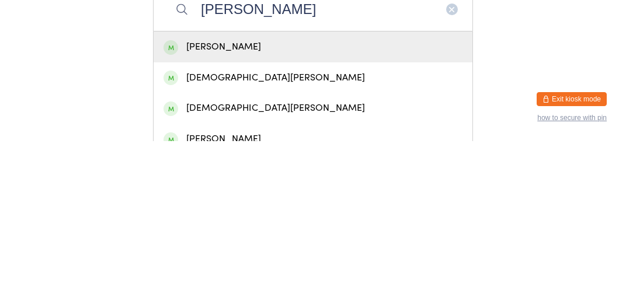
type input "Christia"
click at [274, 202] on div "Christian Toma" at bounding box center [312, 194] width 299 height 16
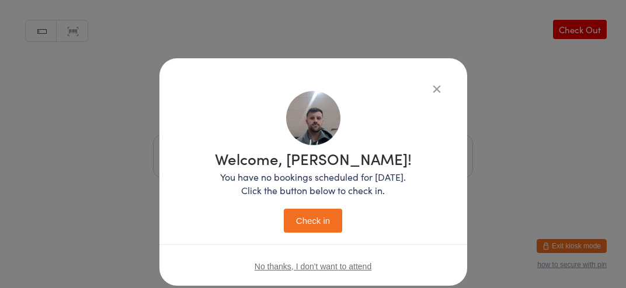
click at [323, 218] on button "Check in" at bounding box center [313, 221] width 58 height 24
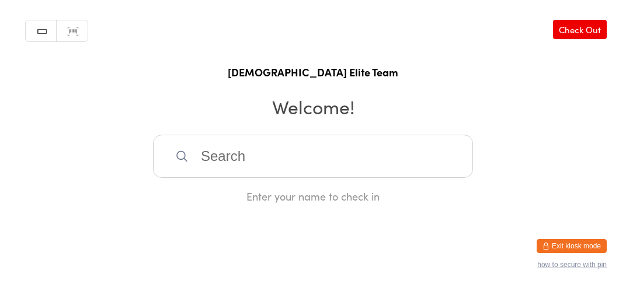
click at [205, 178] on input "search" at bounding box center [313, 156] width 320 height 43
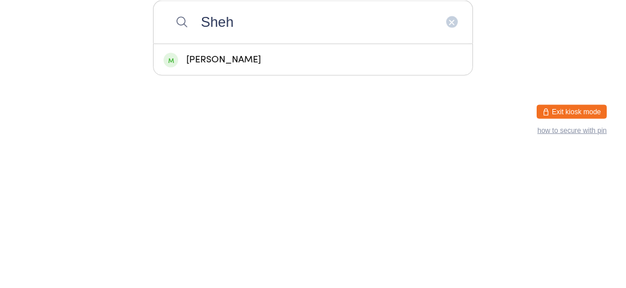
type input "Sheh"
click at [262, 202] on div "Shehan Seneviratne" at bounding box center [312, 194] width 299 height 16
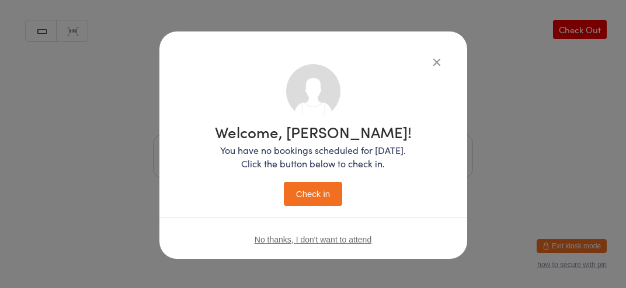
click at [319, 200] on button "Check in" at bounding box center [313, 194] width 58 height 24
